Goal: Task Accomplishment & Management: Use online tool/utility

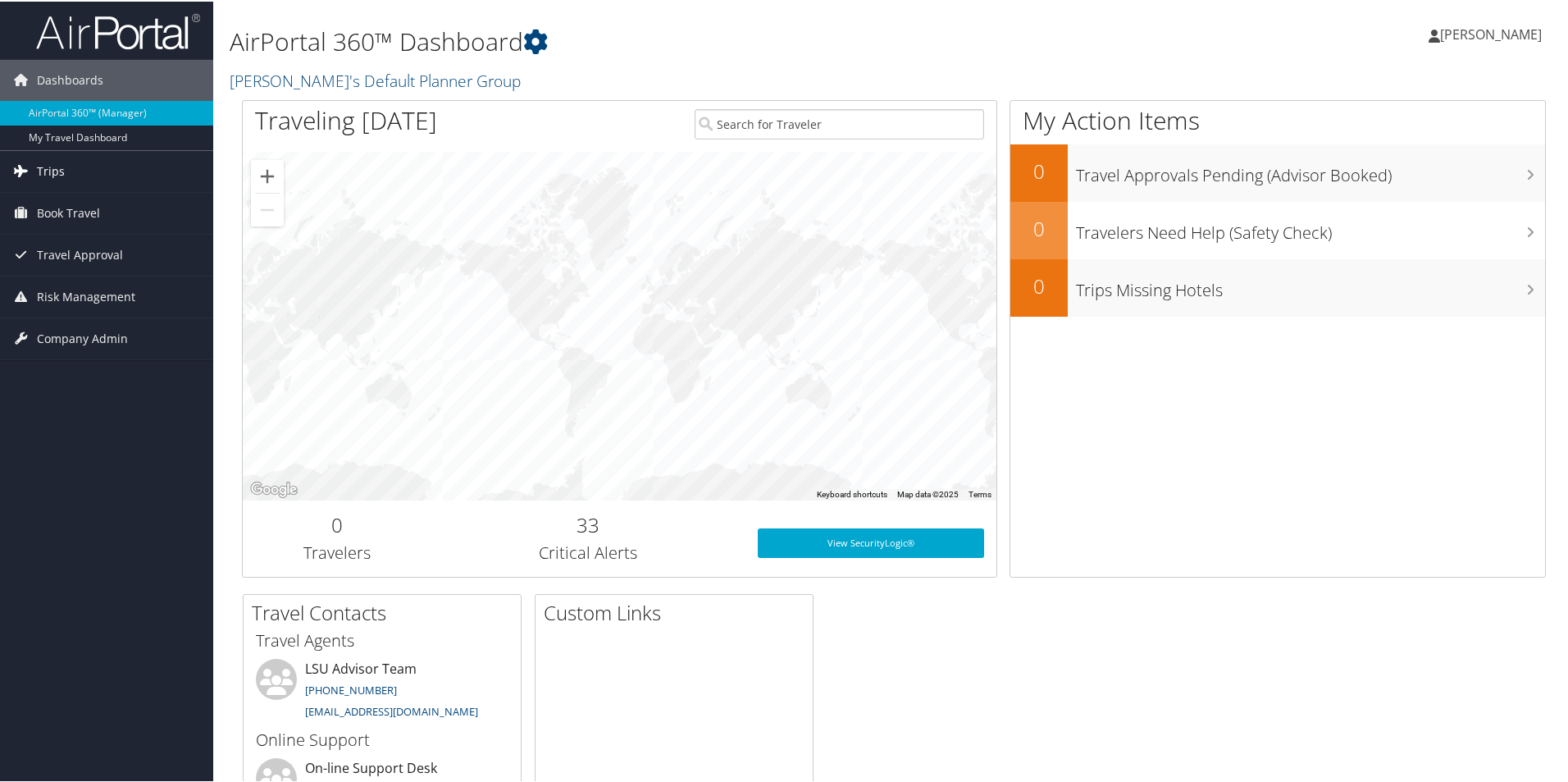
click at [82, 163] on link "Trips" at bounding box center [106, 169] width 213 height 41
click at [106, 292] on link "Book Travel" at bounding box center [106, 285] width 213 height 41
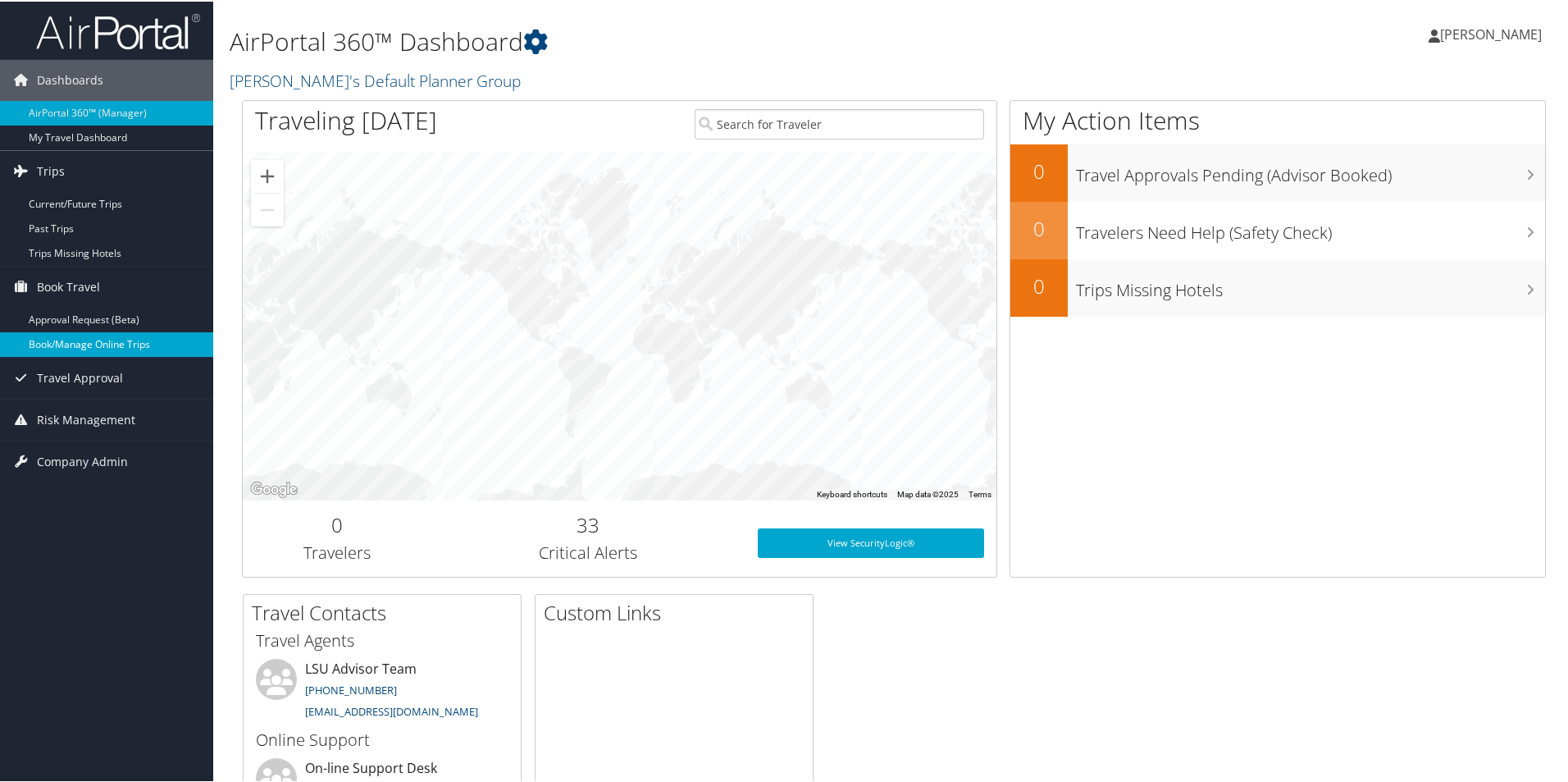
click at [123, 345] on link "Book/Manage Online Trips" at bounding box center [106, 342] width 213 height 24
